Goal: Go to known website: Access a specific website the user already knows

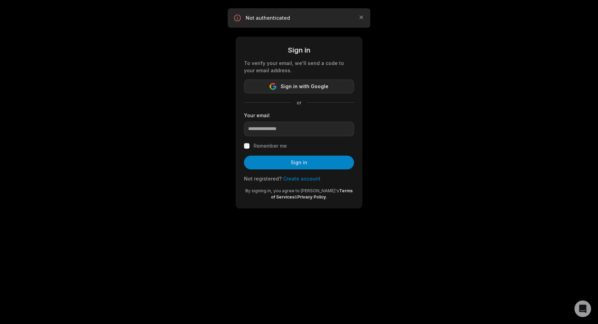
click at [313, 87] on span "Sign in with Google" at bounding box center [305, 86] width 48 height 8
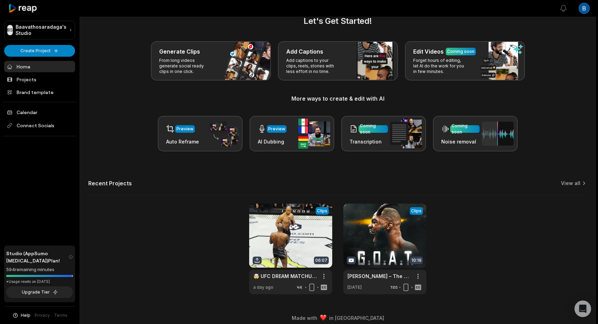
scroll to position [21, 0]
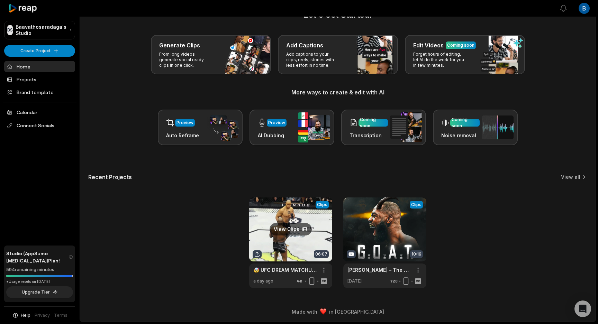
click at [307, 216] on link at bounding box center [290, 243] width 83 height 91
